Goal: Task Accomplishment & Management: Use online tool/utility

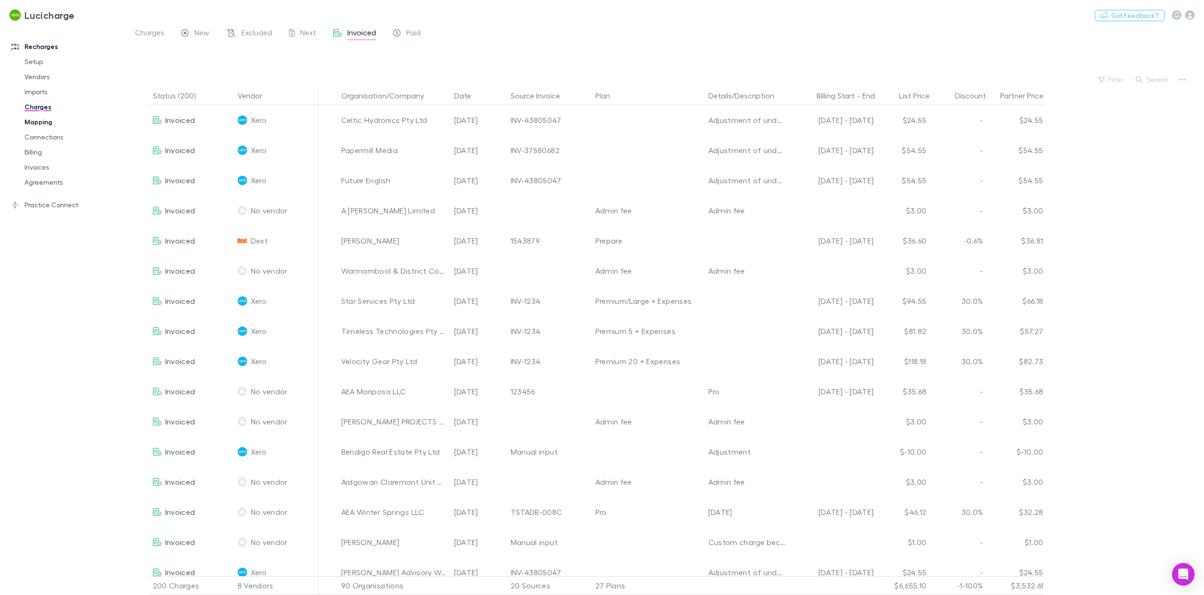
click at [47, 122] on link "Mapping" at bounding box center [73, 121] width 117 height 15
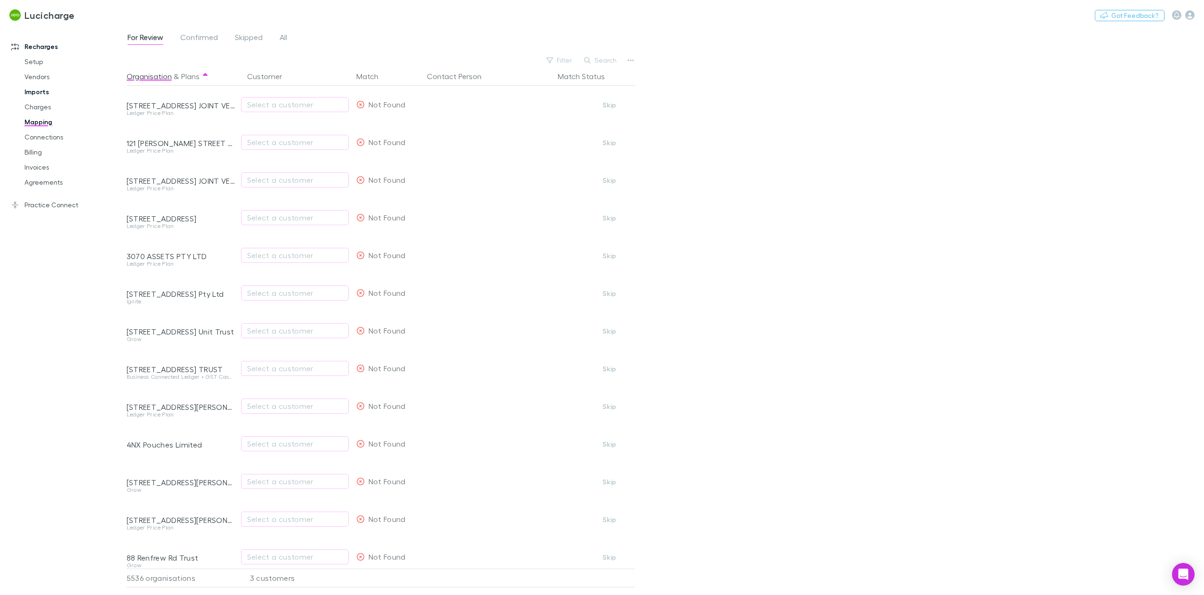
click at [47, 92] on link "Imports" at bounding box center [73, 91] width 117 height 15
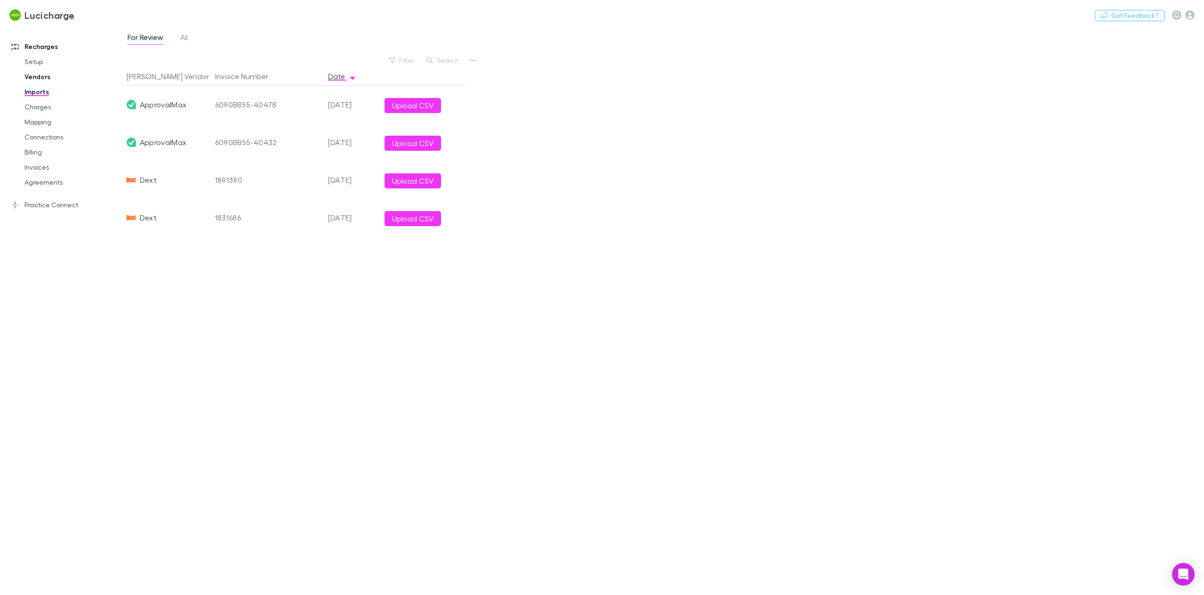
click at [50, 77] on link "Vendors" at bounding box center [73, 76] width 117 height 15
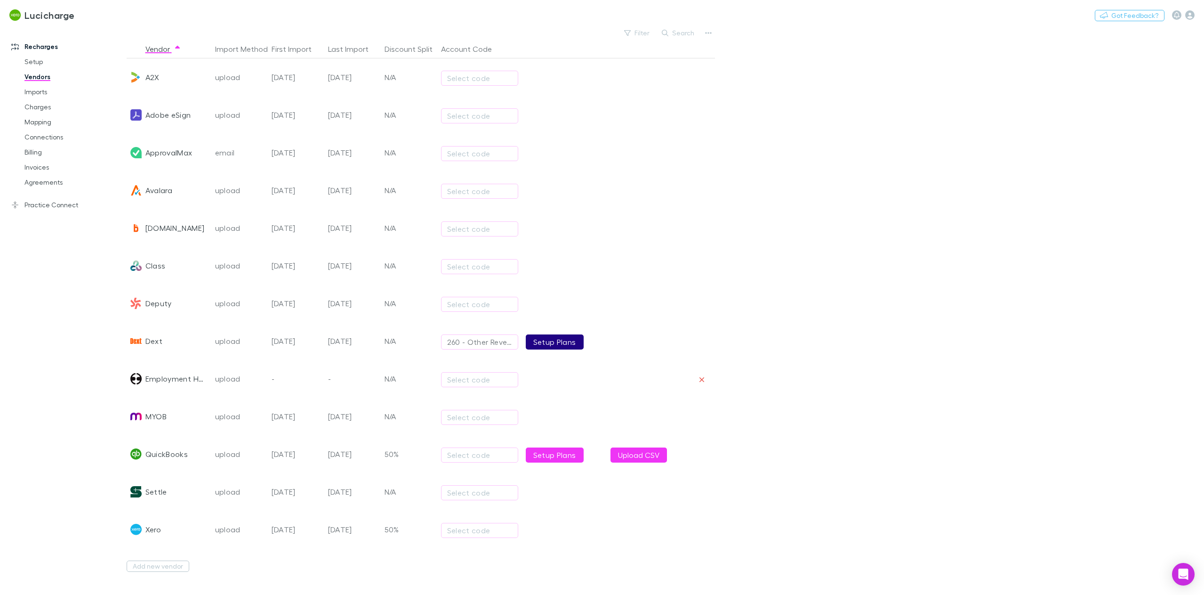
click at [549, 342] on link "Setup Plans" at bounding box center [555, 341] width 58 height 15
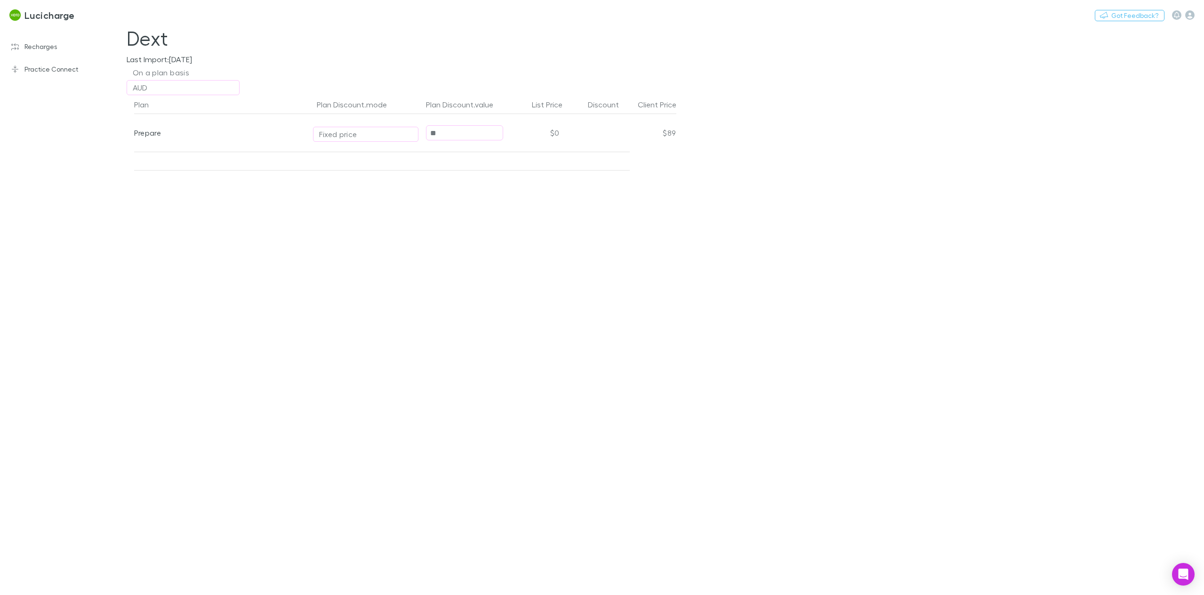
click at [456, 135] on input "**" at bounding box center [465, 133] width 76 height 15
click at [44, 47] on link "Recharges" at bounding box center [67, 46] width 130 height 15
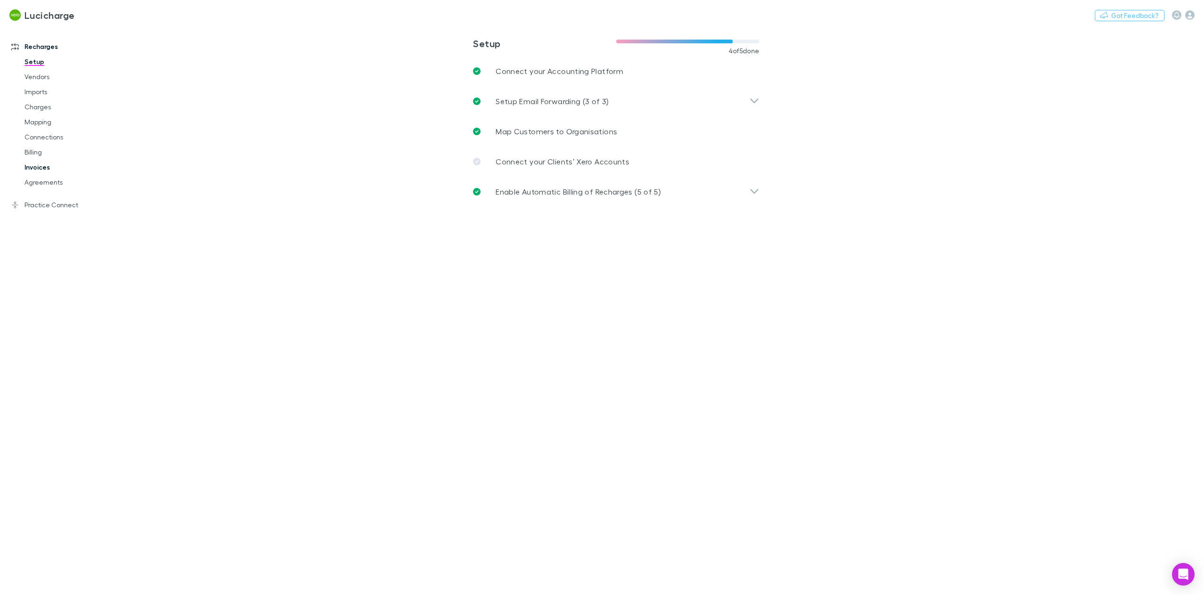
click at [48, 170] on link "Invoices" at bounding box center [73, 167] width 117 height 15
